Goal: Information Seeking & Learning: Learn about a topic

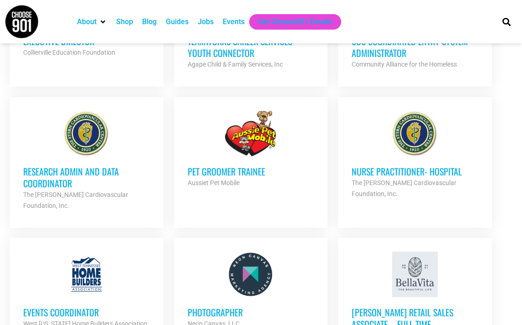
scroll to position [852, 0]
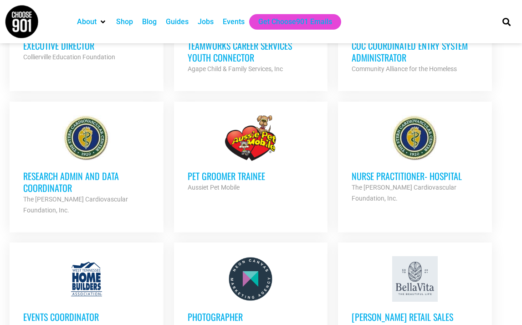
click at [392, 124] on div at bounding box center [414, 138] width 127 height 46
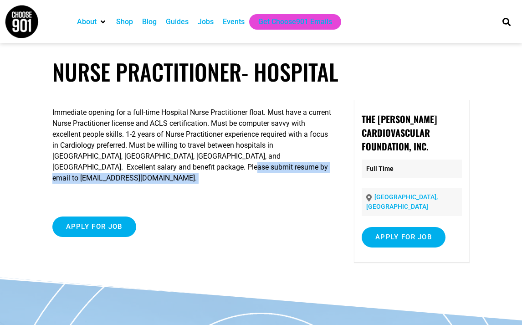
drag, startPoint x: 197, startPoint y: 168, endPoint x: 285, endPoint y: 176, distance: 88.2
click at [285, 176] on div "Immediate opening for a full-time Hospital Nurse Practitioner float. Must have …" at bounding box center [192, 183] width 281 height 166
copy div "sternhr@sterncardio.com."
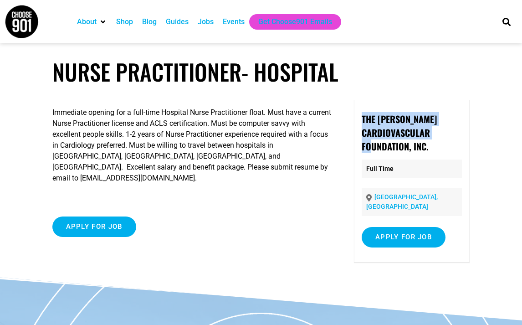
drag, startPoint x: 363, startPoint y: 120, endPoint x: 411, endPoint y: 148, distance: 55.3
click at [410, 148] on strong "The Stern Cardiovascular Foundation, Inc." at bounding box center [398, 132] width 75 height 41
copy strong "The Stern Cardiovascular Foundation,"
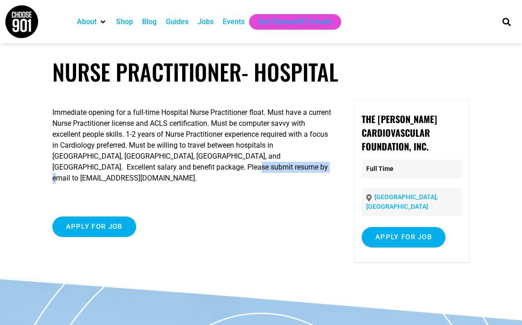
drag, startPoint x: 198, startPoint y: 168, endPoint x: 224, endPoint y: 166, distance: 26.0
click at [250, 167] on p "Immediate opening for a full-time Hospital Nurse Practitioner float. Must have …" at bounding box center [192, 145] width 281 height 76
drag, startPoint x: 198, startPoint y: 168, endPoint x: 164, endPoint y: 1, distance: 170.0
click at [284, 170] on p "Immediate opening for a full-time Hospital Nurse Practitioner float. Must have …" at bounding box center [192, 145] width 281 height 76
copy p "sternhr@sterncardio.com."
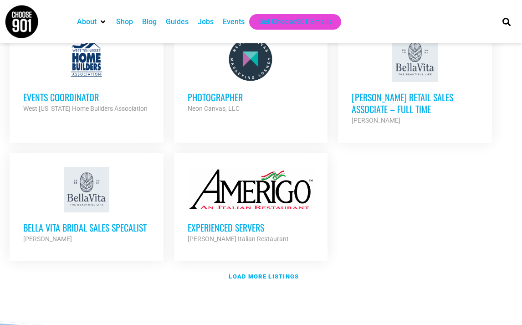
scroll to position [1079, 0]
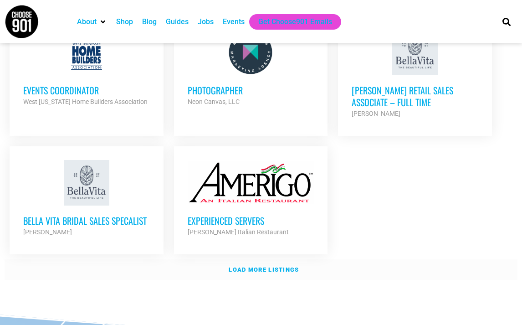
click at [244, 266] on strong "Load more listings" at bounding box center [264, 269] width 70 height 7
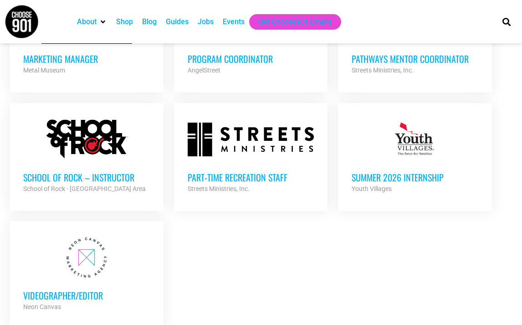
scroll to position [1898, 0]
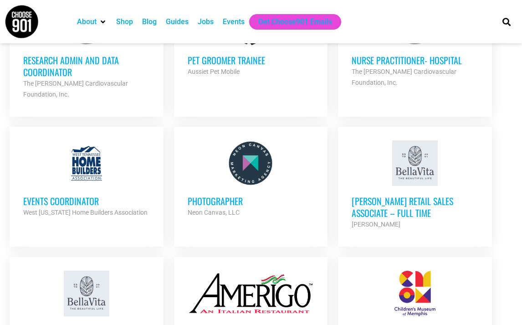
scroll to position [991, 0]
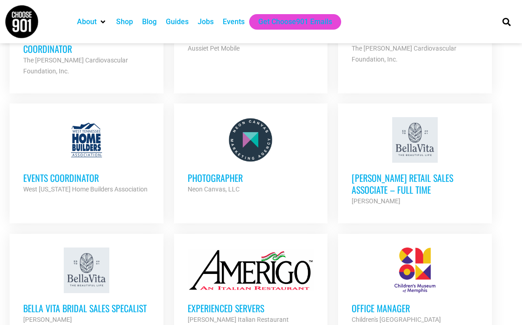
click at [419, 247] on div at bounding box center [414, 270] width 127 height 46
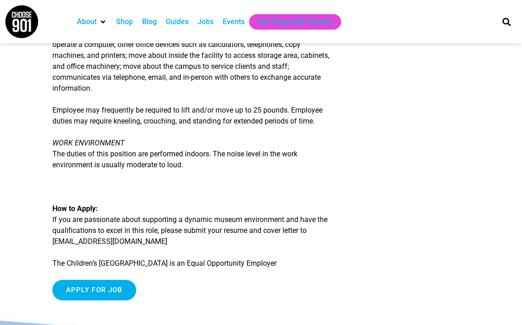
scroll to position [1220, 0]
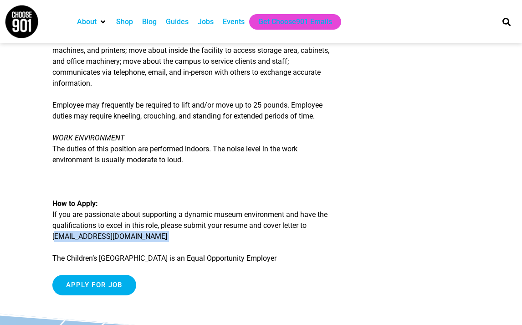
drag, startPoint x: 52, startPoint y: 247, endPoint x: 108, endPoint y: 247, distance: 56.0
copy div "jobs@cmom.com"
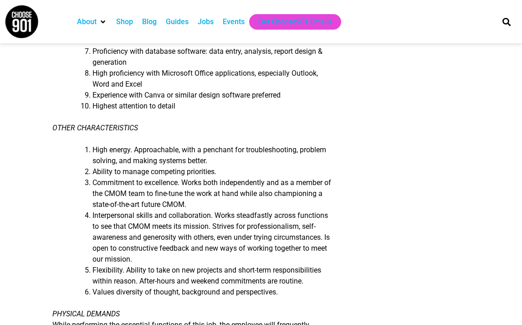
scroll to position [870, 0]
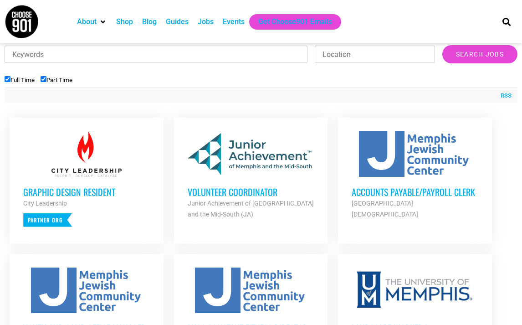
scroll to position [315, 0]
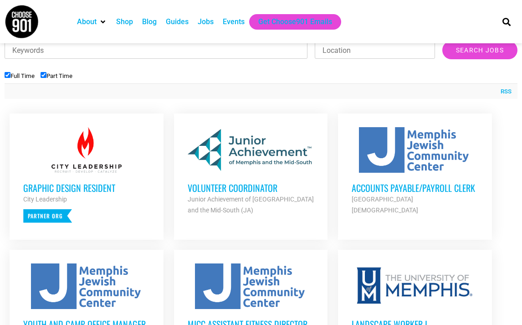
click at [503, 87] on link "RSS" at bounding box center [503, 91] width 15 height 9
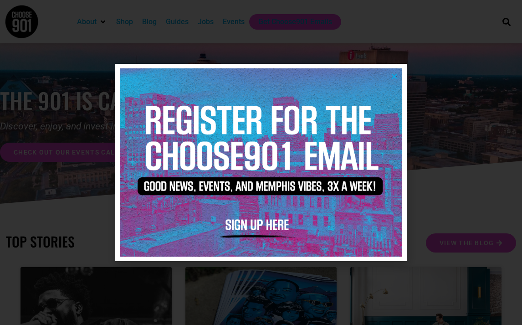
click at [394, 75] on icon "Close" at bounding box center [394, 76] width 7 height 7
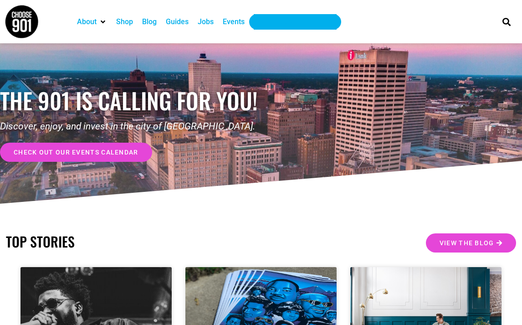
click at [311, 19] on div "Get Choose901 Emails" at bounding box center [295, 21] width 74 height 11
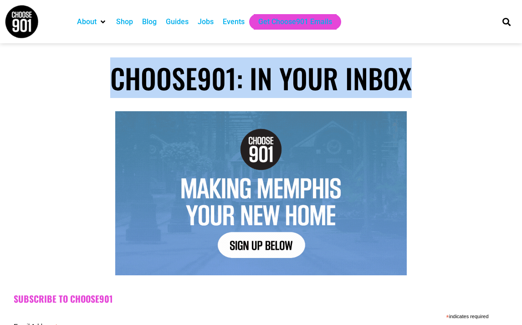
drag, startPoint x: 520, startPoint y: 46, endPoint x: 522, endPoint y: 88, distance: 41.9
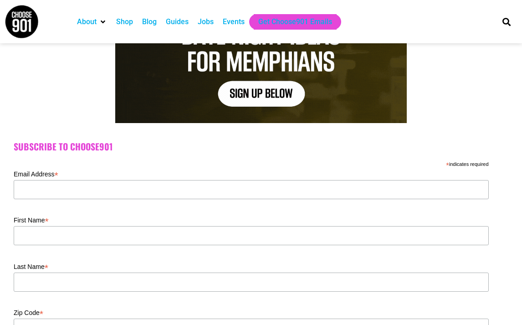
scroll to position [153, 0]
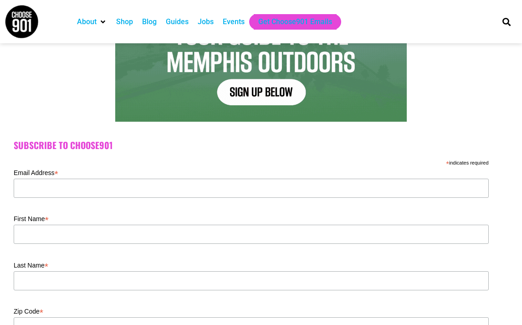
click at [210, 22] on div "Jobs" at bounding box center [206, 21] width 16 height 11
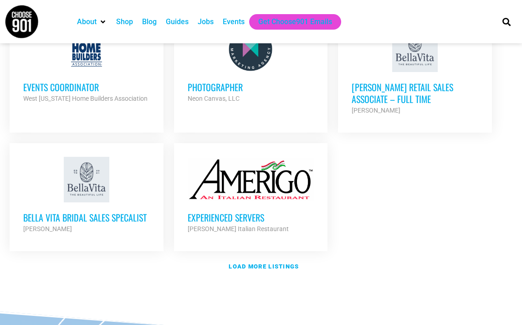
scroll to position [1086, 0]
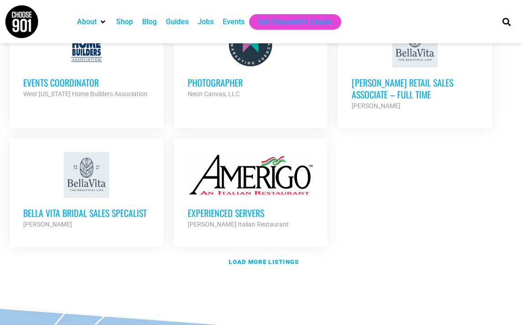
click at [234, 156] on div at bounding box center [251, 175] width 127 height 46
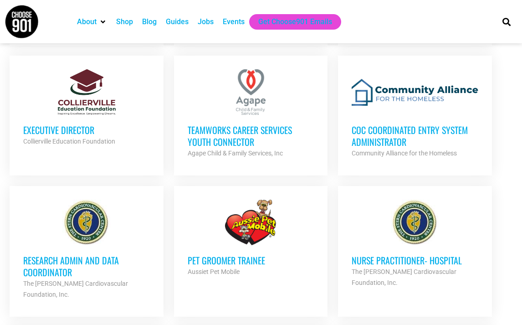
scroll to position [766, 0]
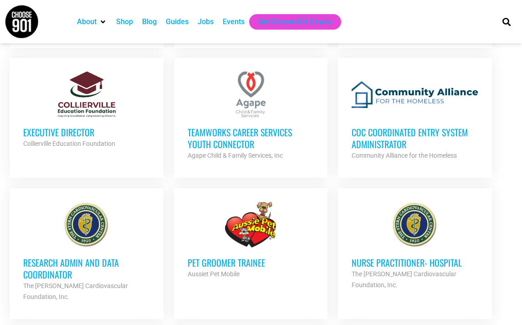
click at [240, 202] on div at bounding box center [251, 225] width 127 height 46
click at [273, 126] on h3 "TeamWorks Career Services Youth Connector" at bounding box center [251, 138] width 127 height 24
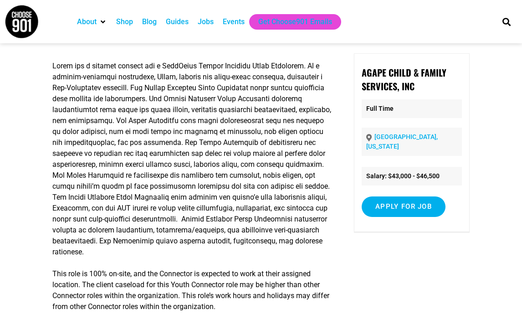
scroll to position [71, 0]
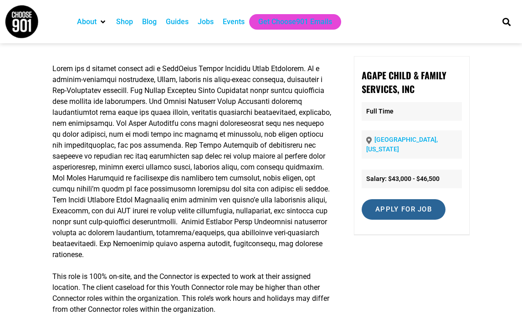
click at [382, 202] on input "Apply for job" at bounding box center [403, 209] width 84 height 20
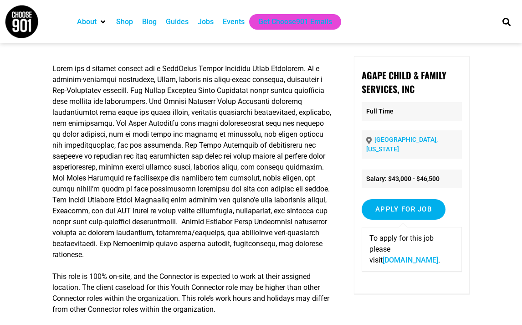
click at [386, 255] on link "[DOMAIN_NAME]" at bounding box center [410, 259] width 56 height 9
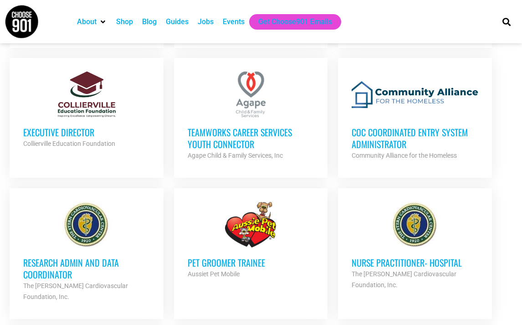
scroll to position [766, 0]
click at [520, 185] on div "Looking to make career moves in Memphis? From tech to teaching, medical and mor…" at bounding box center [261, 18] width 522 height 1171
drag, startPoint x: 520, startPoint y: 185, endPoint x: 524, endPoint y: 180, distance: 5.9
click at [521, 178] on html "About Contact Us Donate Shop Blog Guides Jobs Events Get Choose901 Emails Searc…" at bounding box center [261, 74] width 522 height 1680
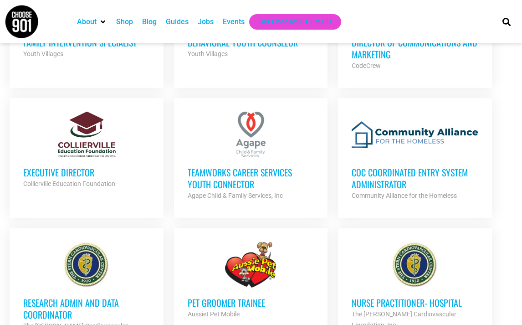
scroll to position [728, 0]
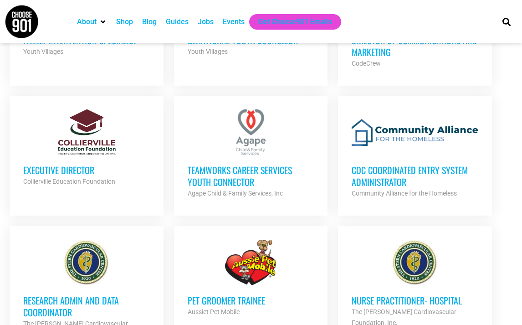
click at [107, 121] on div at bounding box center [86, 132] width 127 height 46
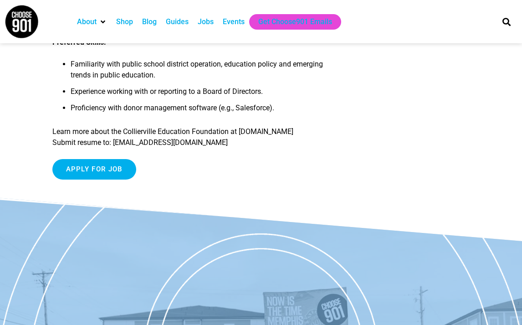
scroll to position [1238, 0]
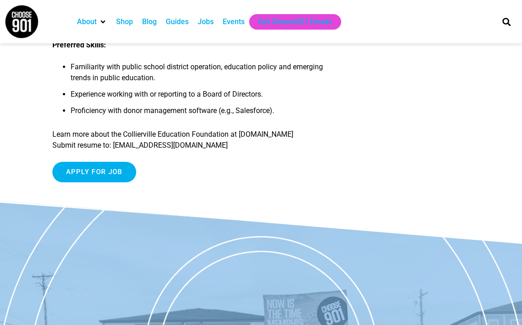
drag, startPoint x: 52, startPoint y: 167, endPoint x: 173, endPoint y: 169, distance: 120.2
click at [179, 151] on p "Learn more about the Collierville Education Foundation at [DOMAIN_NAME] Submit …" at bounding box center [192, 140] width 281 height 22
copy p "[DOMAIN_NAME]"
drag, startPoint x: 117, startPoint y: 179, endPoint x: 201, endPoint y: 190, distance: 85.4
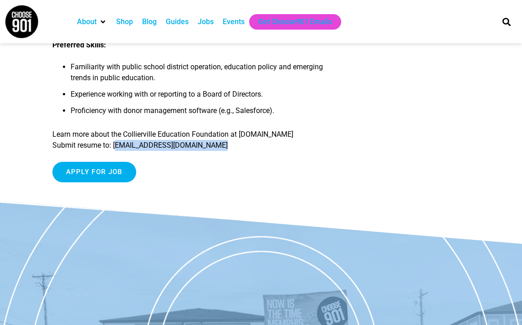
copy div "[EMAIL_ADDRESS][DOMAIN_NAME]"
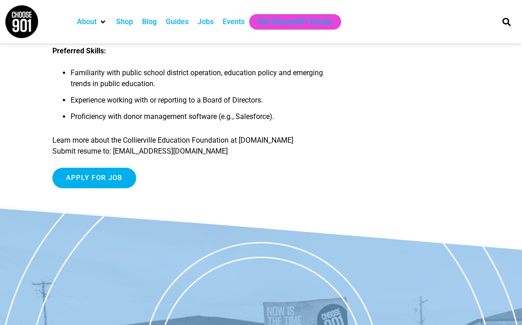
scroll to position [1238, 0]
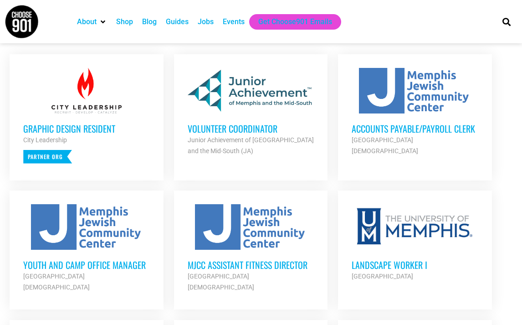
scroll to position [372, 0]
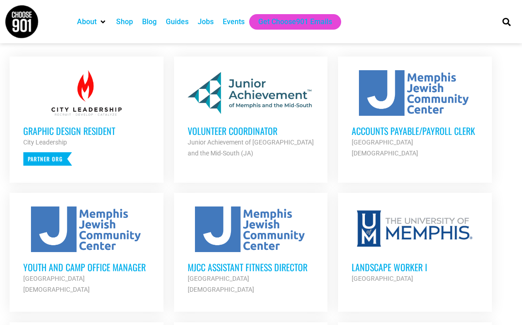
click at [232, 125] on h3 "Volunteer Coordinator" at bounding box center [251, 131] width 127 height 12
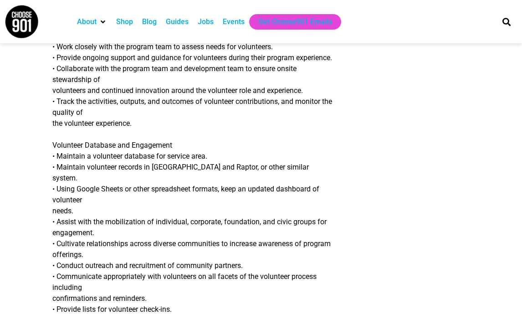
scroll to position [572, 0]
